Goal: Task Accomplishment & Management: Use online tool/utility

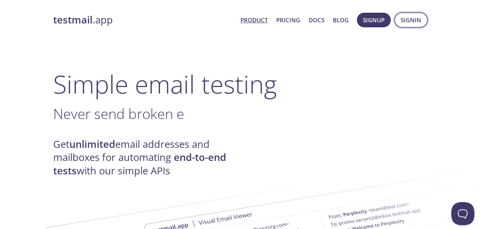
click at [413, 20] on span "Signin" at bounding box center [411, 20] width 20 height 10
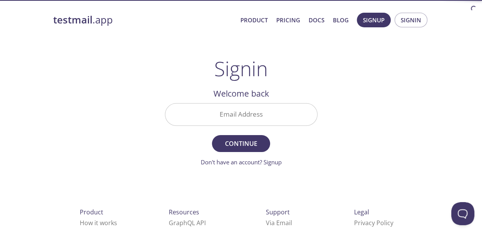
click at [237, 115] on input "Email Address" at bounding box center [241, 115] width 152 height 22
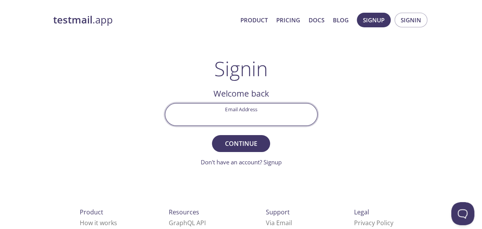
type input "[EMAIL_ADDRESS][DOMAIN_NAME]"
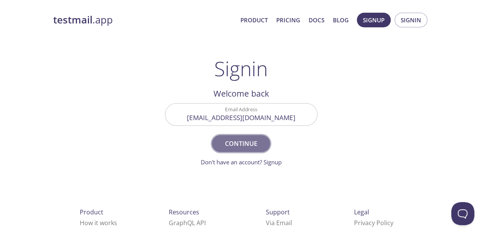
click at [222, 149] on button "Continue" at bounding box center [241, 143] width 58 height 17
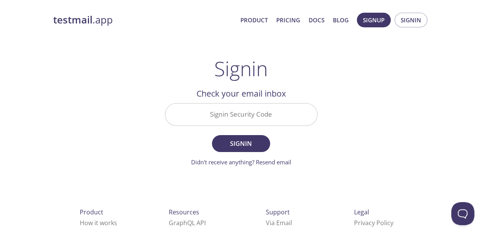
click at [234, 115] on input "Signin Security Code" at bounding box center [241, 115] width 152 height 22
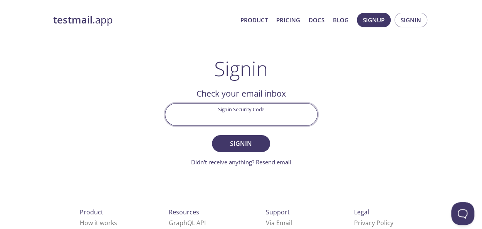
paste input "1F8E695"
type input "1F8E695"
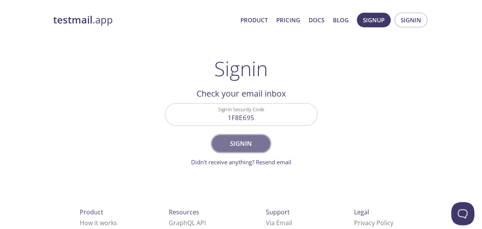
click at [228, 142] on span "Signin" at bounding box center [241, 143] width 41 height 11
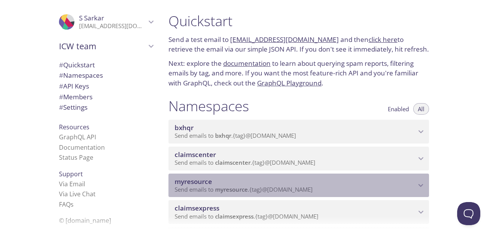
click at [366, 182] on span "myresource" at bounding box center [295, 182] width 241 height 8
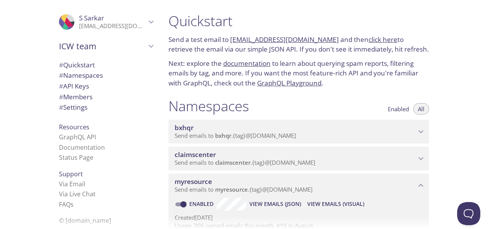
click at [340, 205] on span "View Emails (Visual)" at bounding box center [335, 204] width 57 height 9
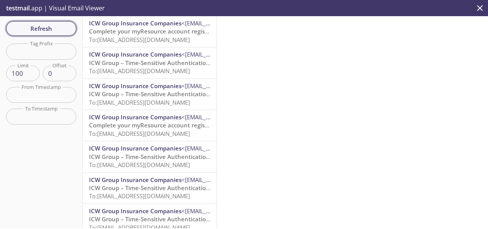
click at [41, 25] on span "Refresh" at bounding box center [41, 29] width 58 height 10
click at [41, 28] on span "Refresh" at bounding box center [41, 29] width 58 height 10
click at [18, 32] on span "Refresh" at bounding box center [41, 29] width 58 height 10
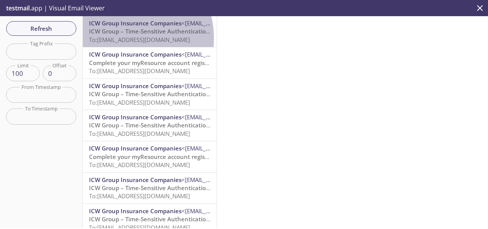
click at [118, 39] on span "To: [EMAIL_ADDRESS][DOMAIN_NAME]" at bounding box center [139, 40] width 101 height 8
